Goal: Information Seeking & Learning: Learn about a topic

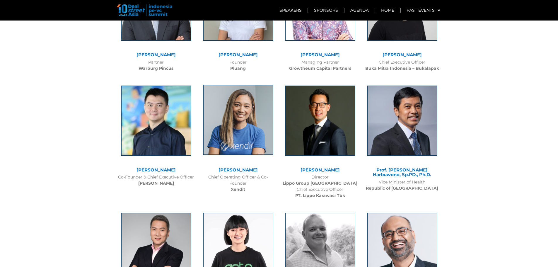
scroll to position [1348, 0]
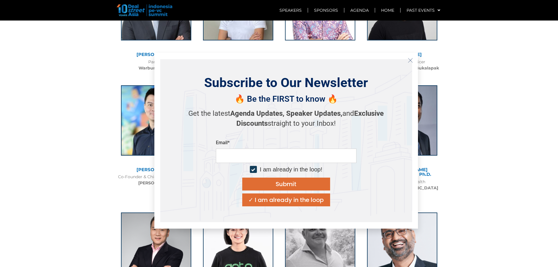
drag, startPoint x: 468, startPoint y: 203, endPoint x: 472, endPoint y: 201, distance: 4.3
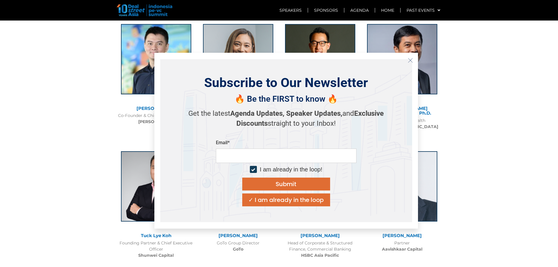
scroll to position [1465, 0]
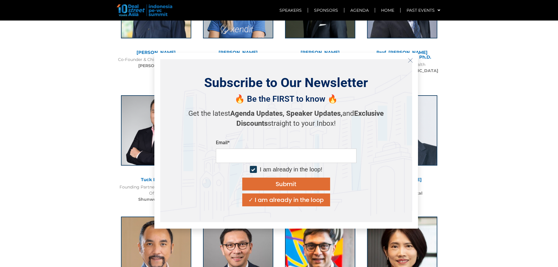
click at [412, 63] on button "Close" at bounding box center [410, 60] width 9 height 9
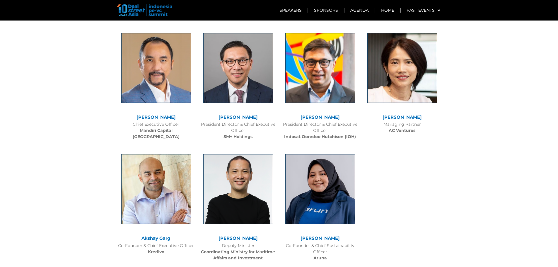
scroll to position [1699, 0]
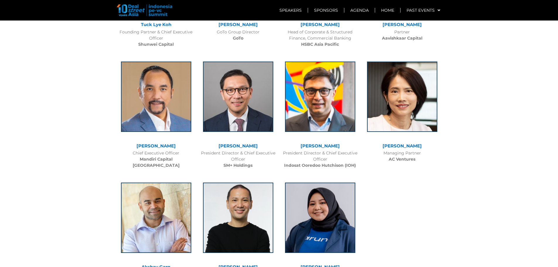
scroll to position [1602, 0]
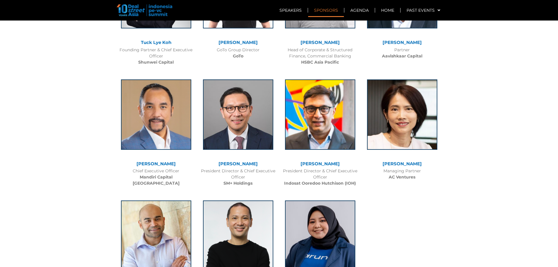
click at [325, 6] on link "Sponsors" at bounding box center [326, 10] width 36 height 13
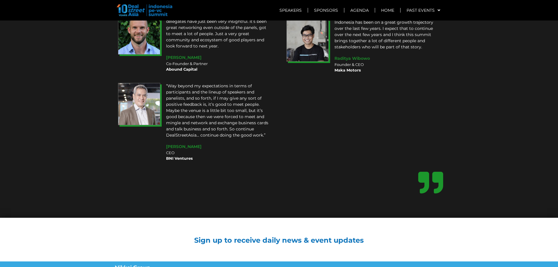
scroll to position [4508, 0]
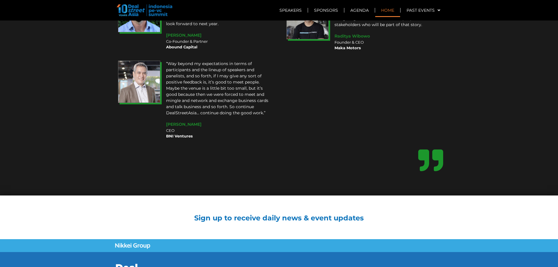
click at [382, 15] on link "Home" at bounding box center [387, 10] width 25 height 13
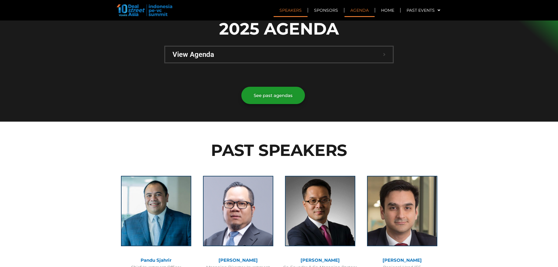
scroll to position [410, 0]
click at [308, 47] on div "View Agenda" at bounding box center [279, 55] width 228 height 16
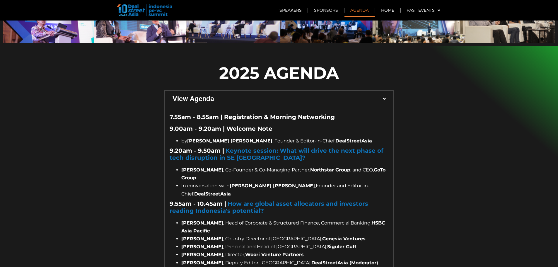
scroll to position [293, 0]
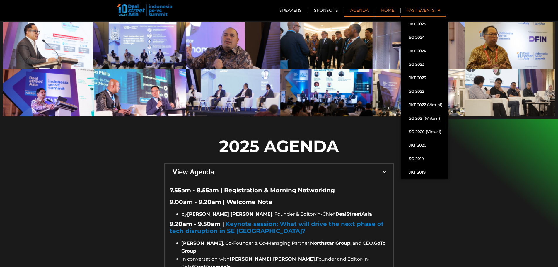
click at [388, 13] on link "Home" at bounding box center [387, 10] width 25 height 13
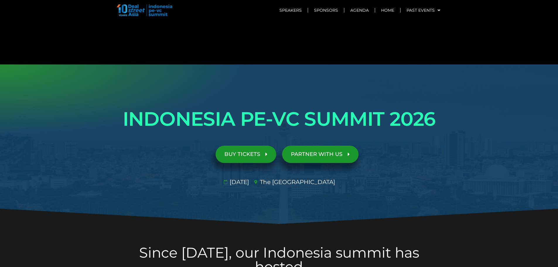
scroll to position [293, 0]
